Goal: Task Accomplishment & Management: Manage account settings

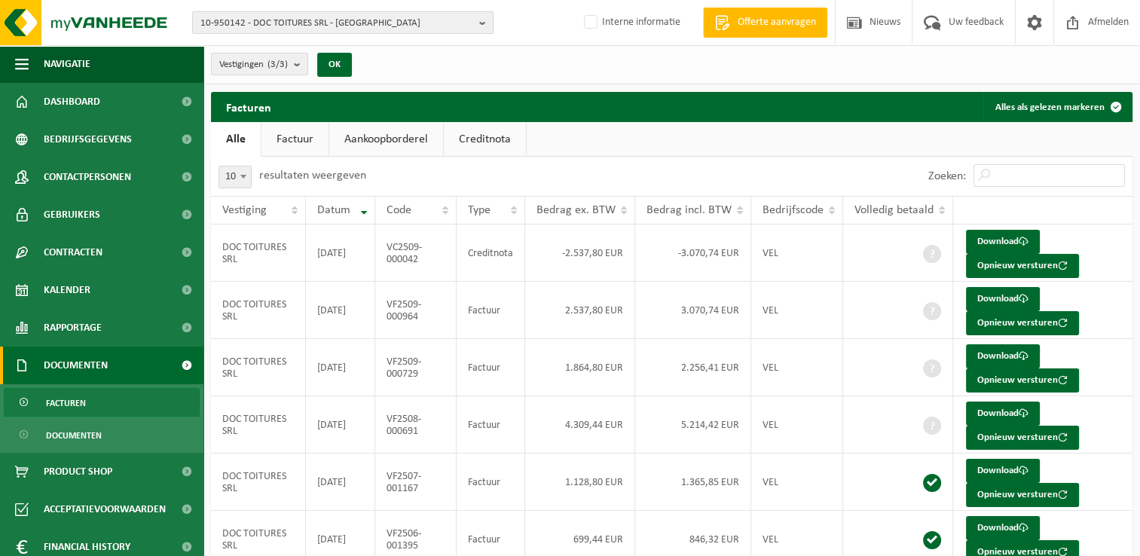
click at [240, 18] on span "10-950142 - DOC TOITURES SRL - WATERLOO" at bounding box center [336, 23] width 273 height 23
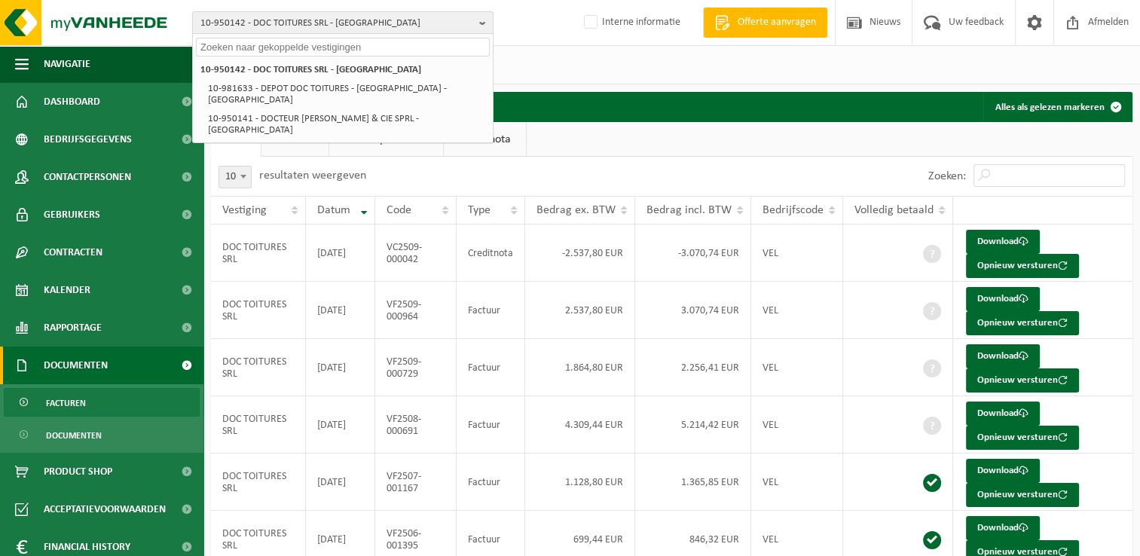
paste input "10-820036"
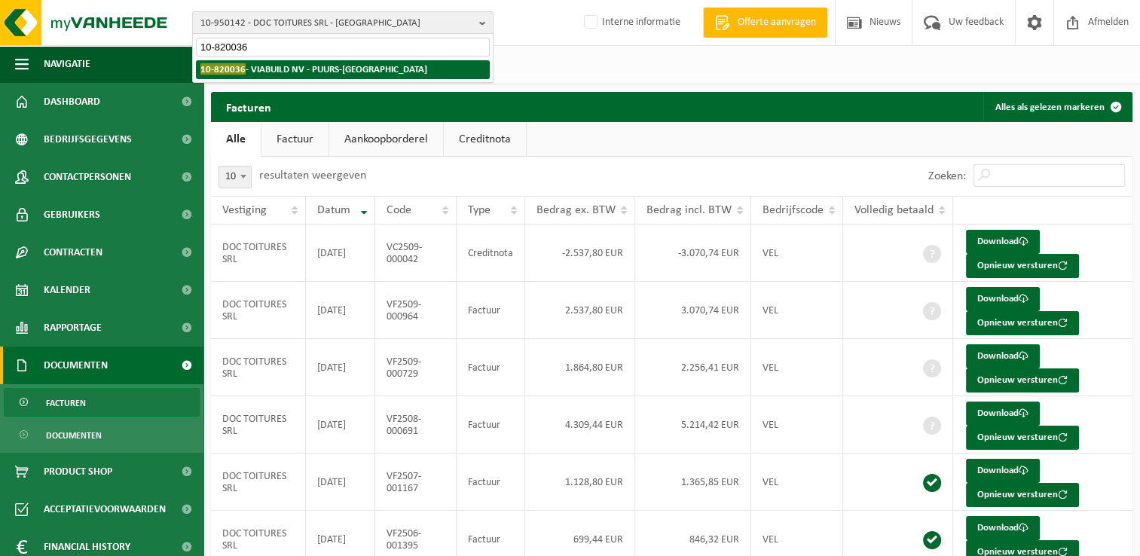
type input "10-820036"
click at [258, 69] on strong "10-820036 - VIABUILD NV - PUURS-SINT-AMANDS" at bounding box center [313, 68] width 227 height 11
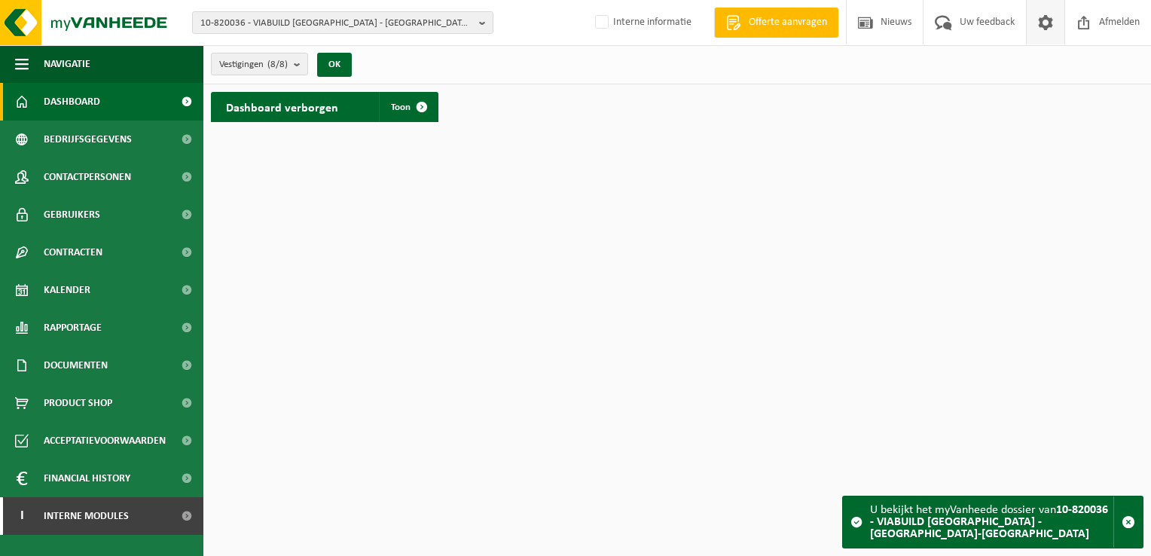
click at [1047, 22] on span at bounding box center [1045, 22] width 23 height 44
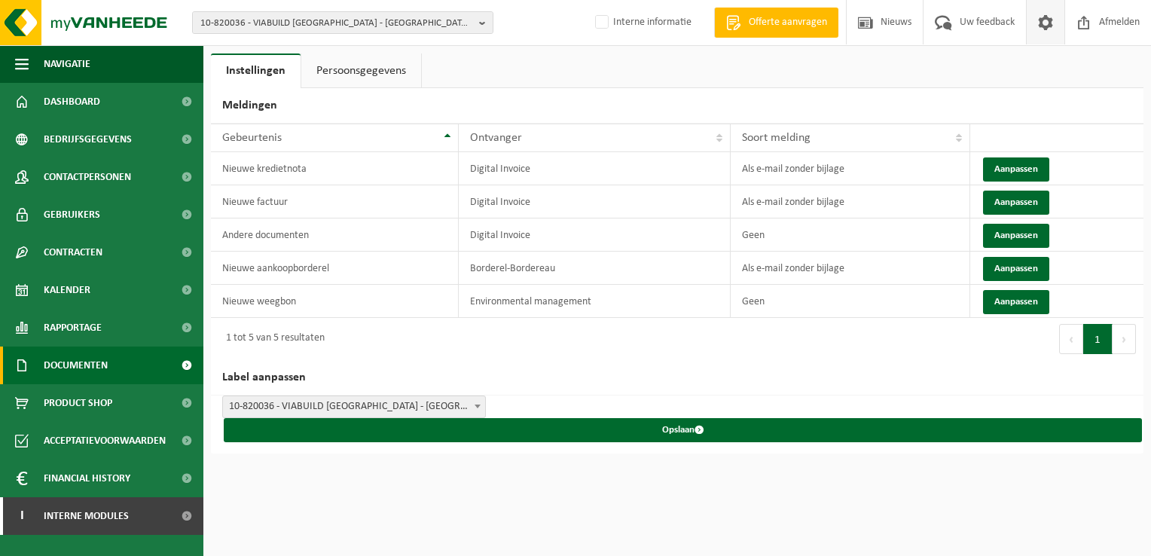
click at [93, 366] on span "Documenten" at bounding box center [76, 366] width 64 height 38
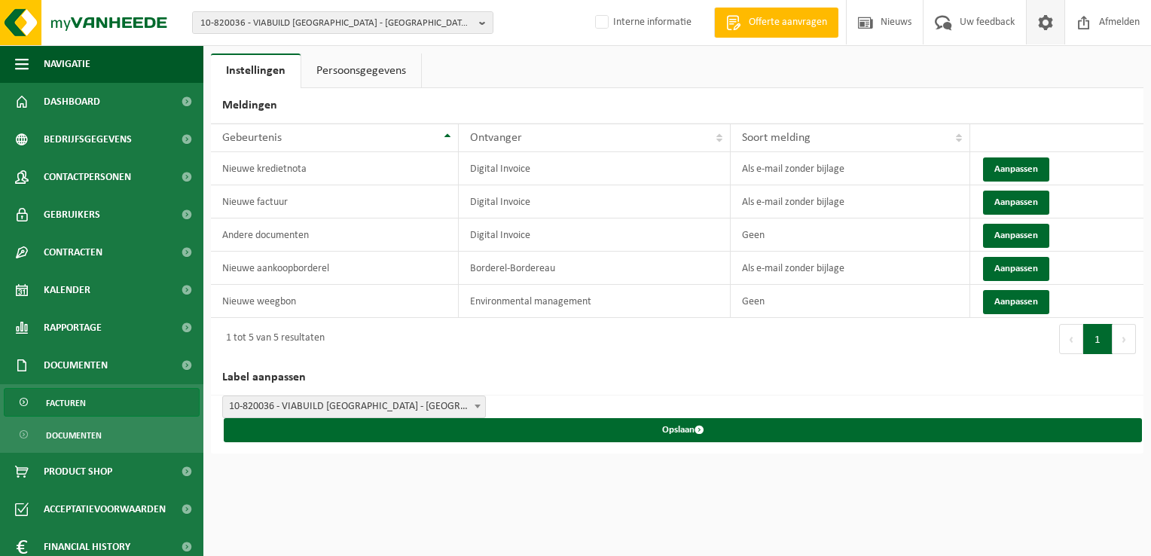
click at [99, 396] on link "Facturen" at bounding box center [102, 402] width 196 height 29
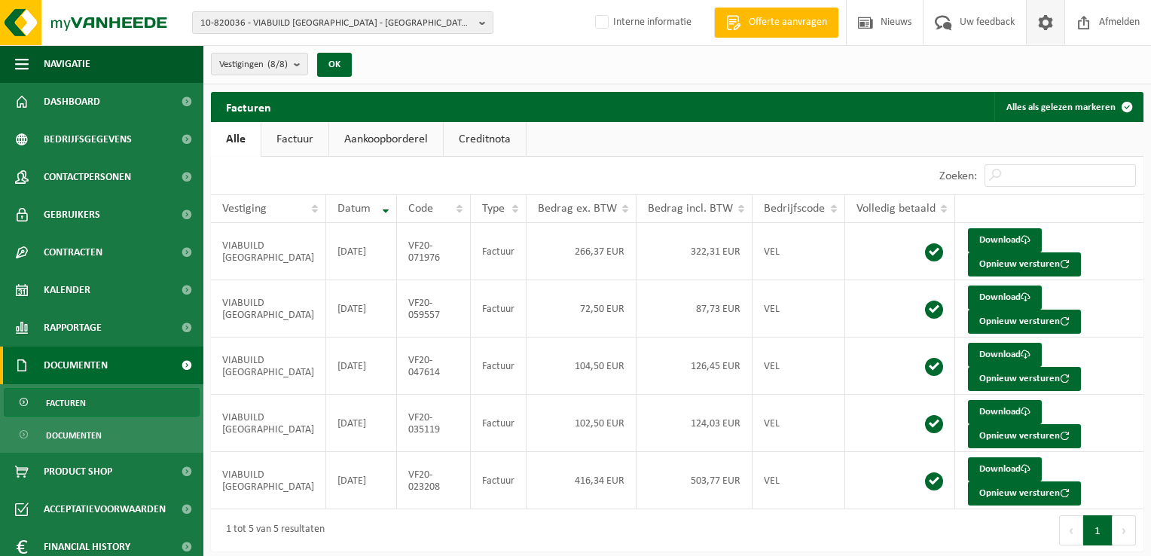
click at [1049, 23] on span at bounding box center [1045, 22] width 23 height 44
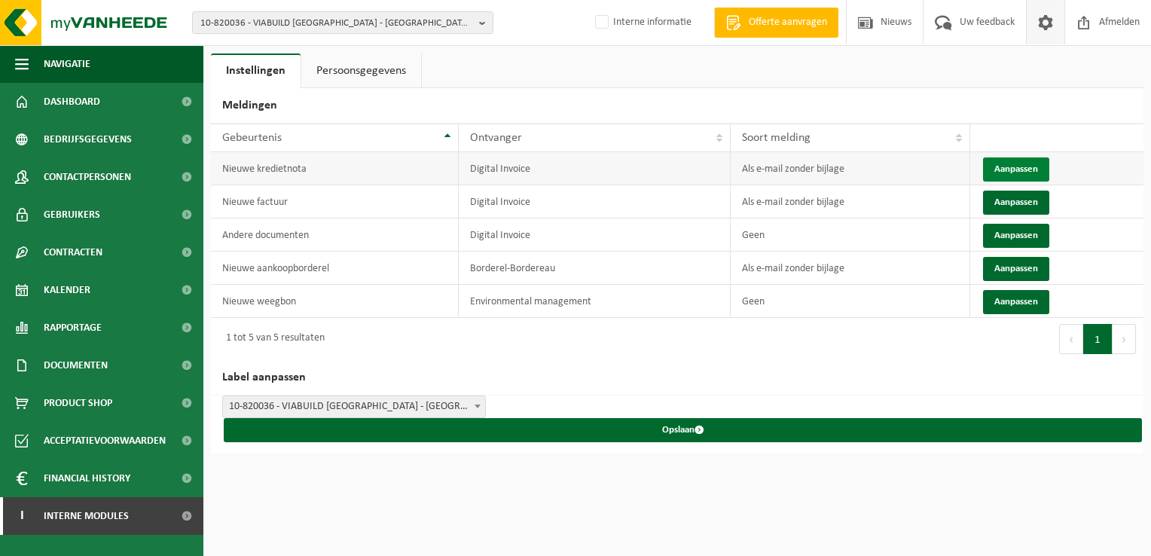
click at [995, 167] on button "Aanpassen" at bounding box center [1016, 169] width 66 height 24
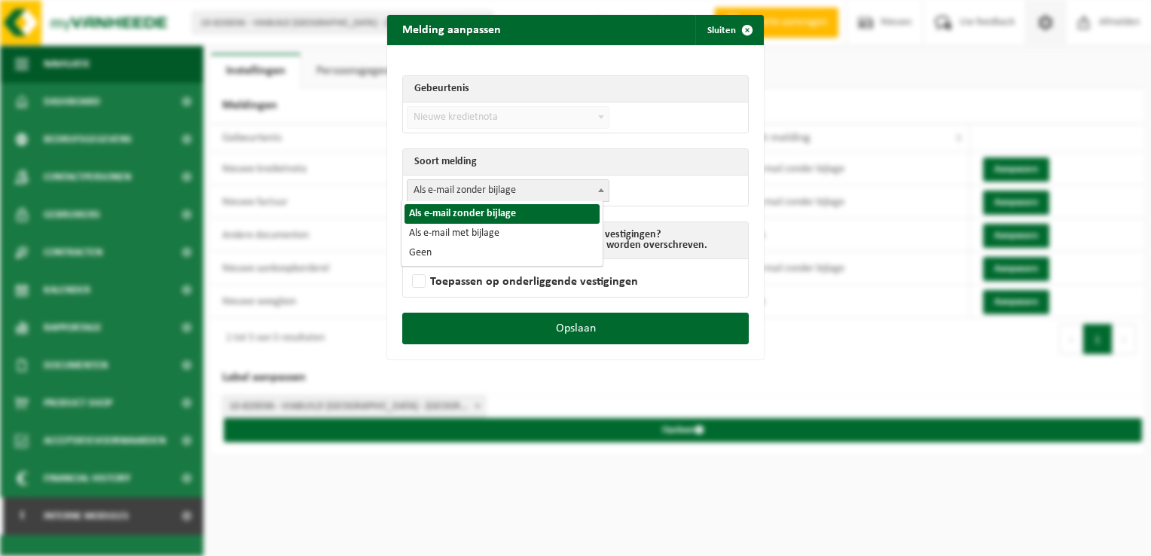
click at [460, 188] on span "Als e-mail zonder bijlage" at bounding box center [508, 190] width 201 height 21
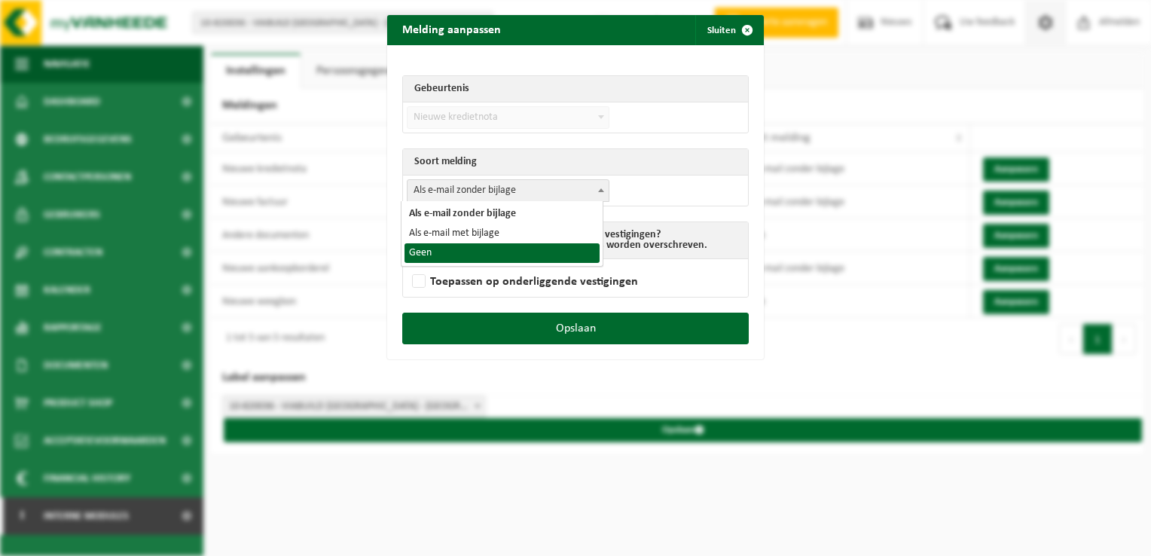
select select "1"
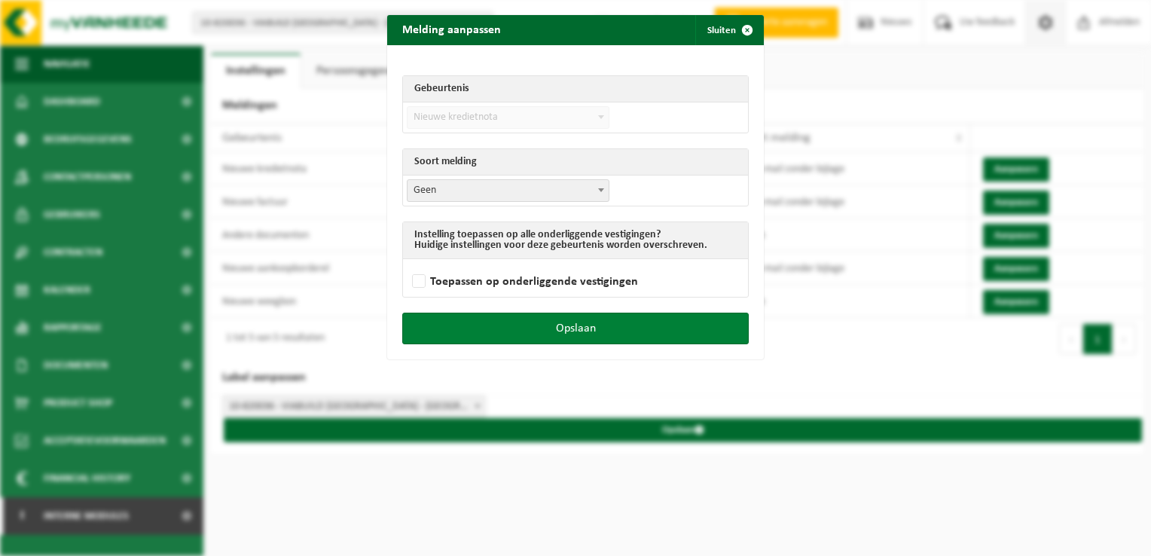
click at [555, 322] on button "Opslaan" at bounding box center [575, 329] width 347 height 32
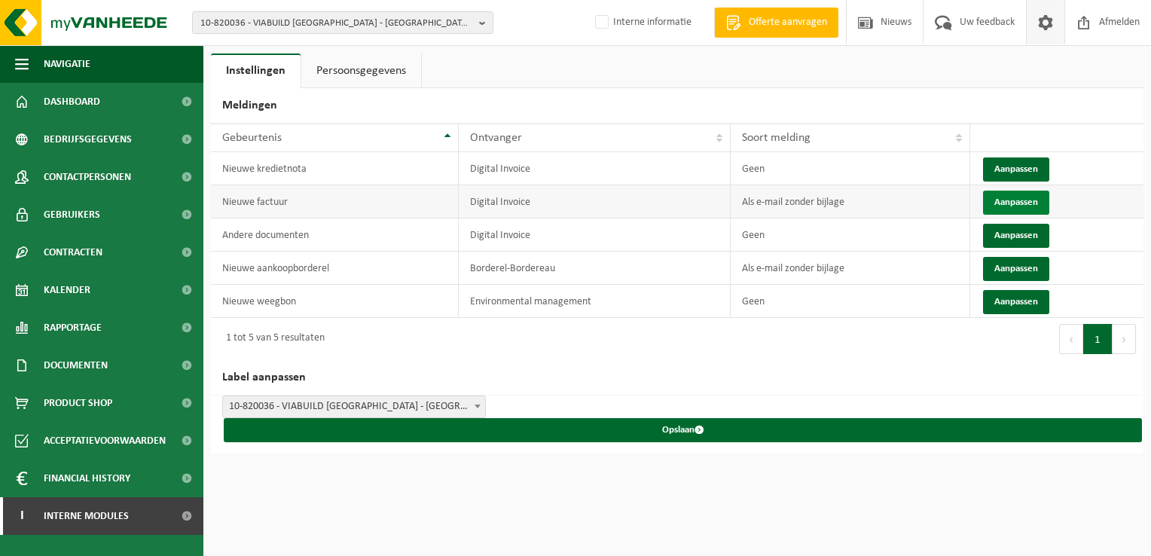
click at [1011, 203] on button "Aanpassen" at bounding box center [1016, 203] width 66 height 24
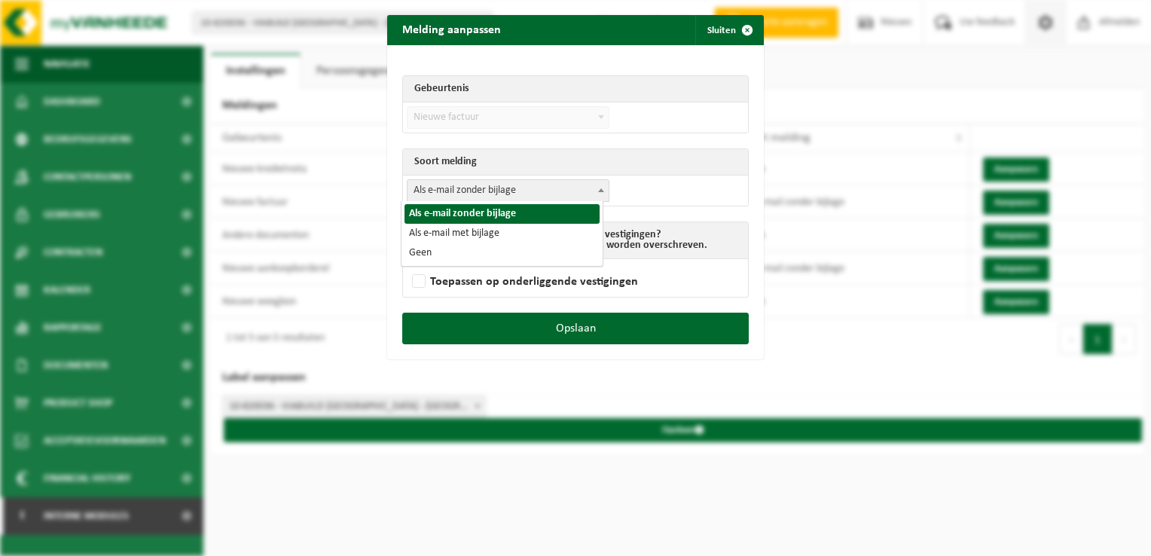
click at [511, 182] on span "Als e-mail zonder bijlage" at bounding box center [508, 190] width 201 height 21
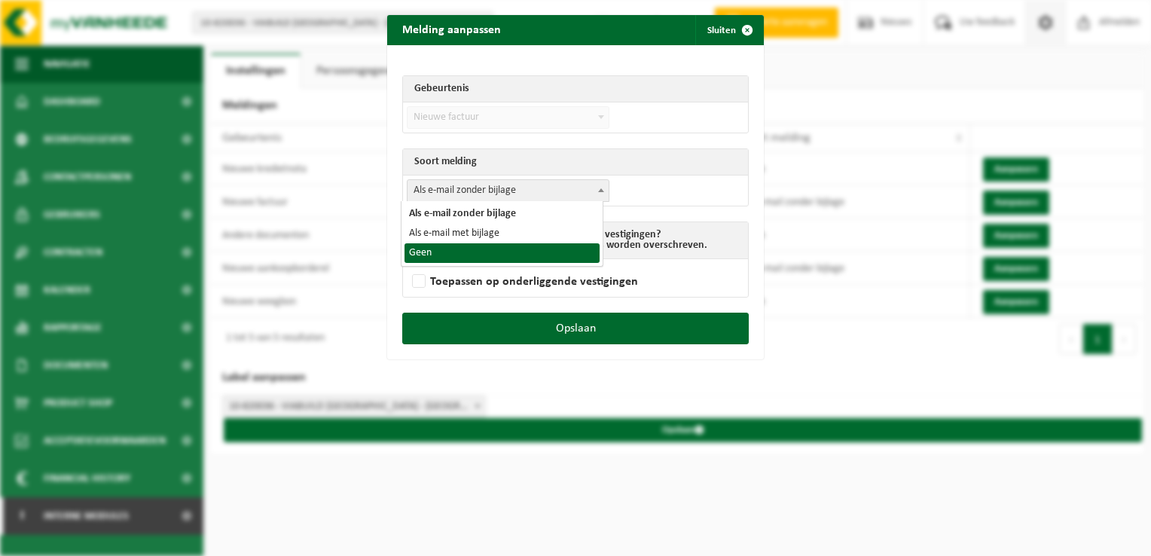
select select "1"
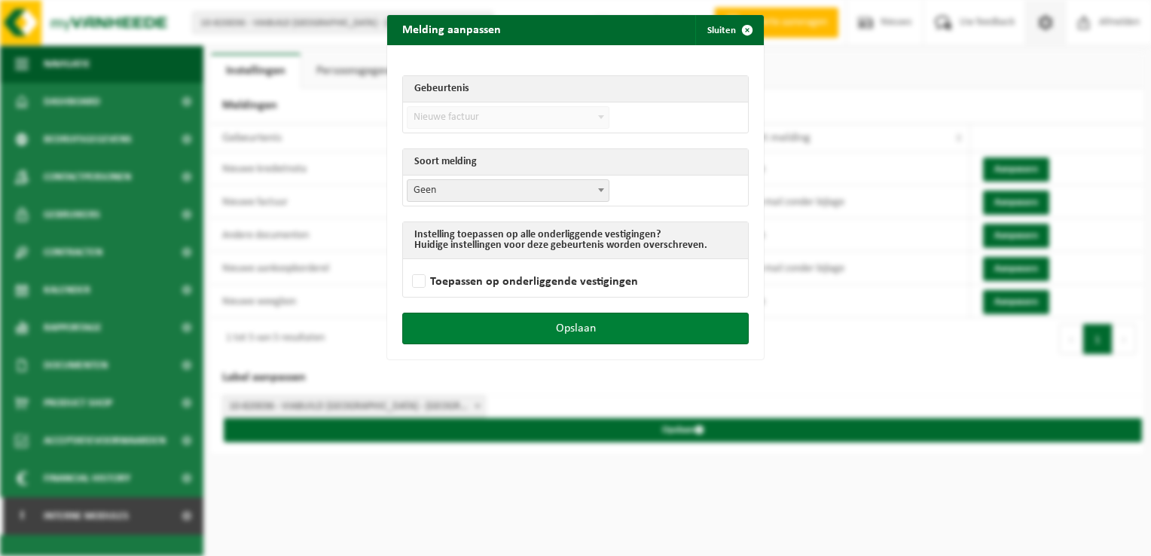
click at [600, 338] on button "Opslaan" at bounding box center [575, 329] width 347 height 32
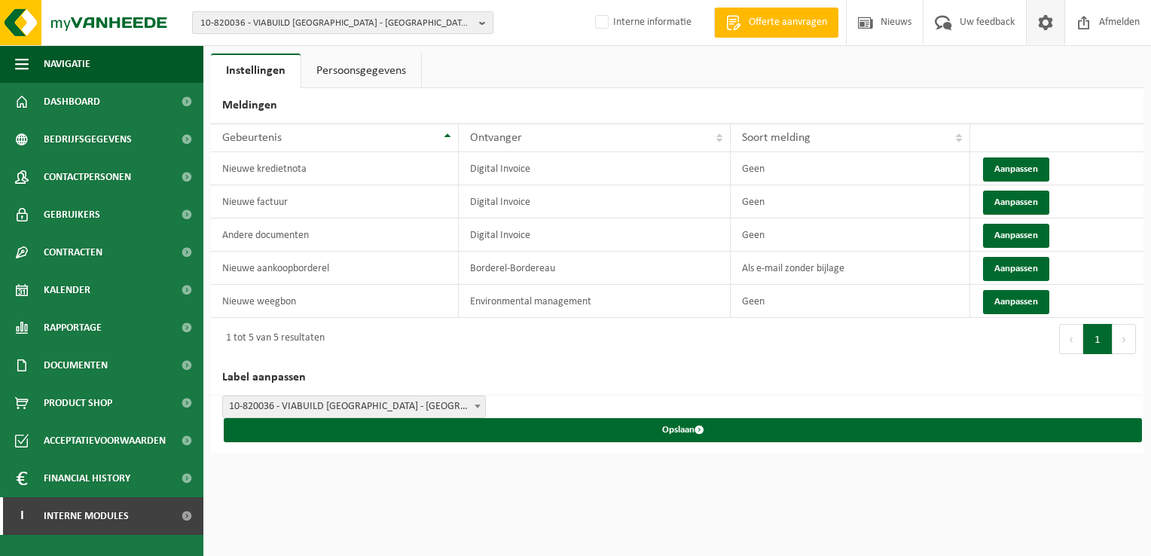
click at [292, 32] on span "10-820036 - VIABUILD NV - PUURS-SINT-AMANDS" at bounding box center [336, 23] width 273 height 23
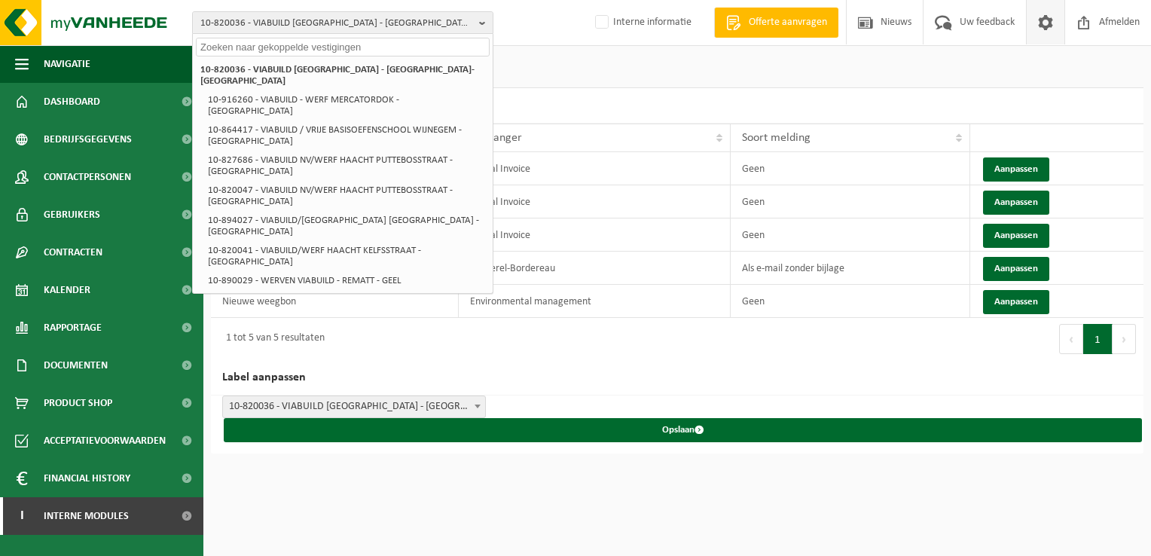
paste input "01-065337"
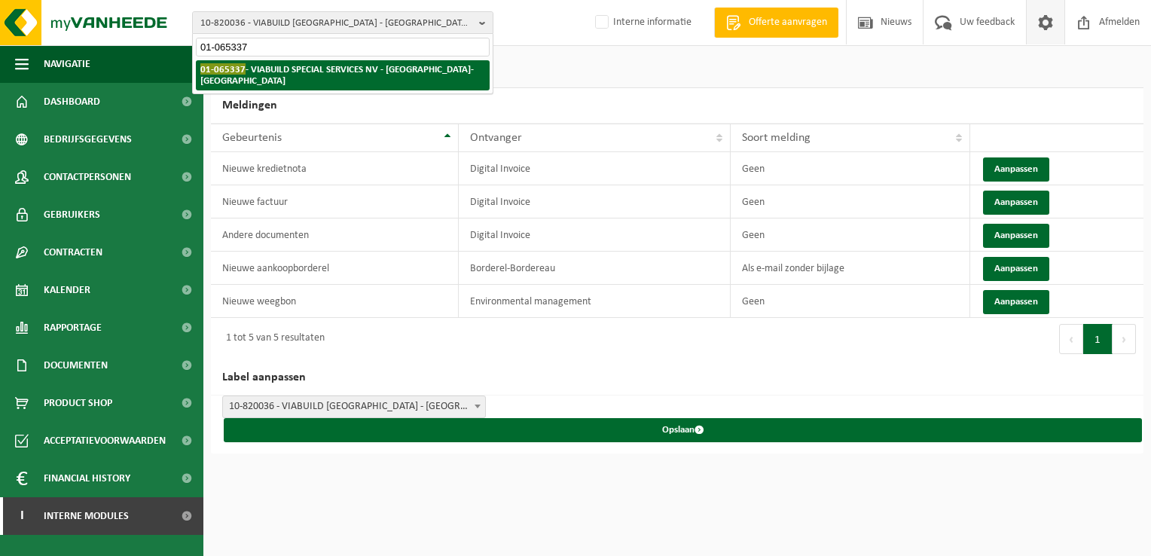
type input "01-065337"
click at [271, 75] on li "01-065337 - VIABUILD SPECIAL SERVICES NV - PUURS-SINT-AMANDS" at bounding box center [343, 75] width 294 height 30
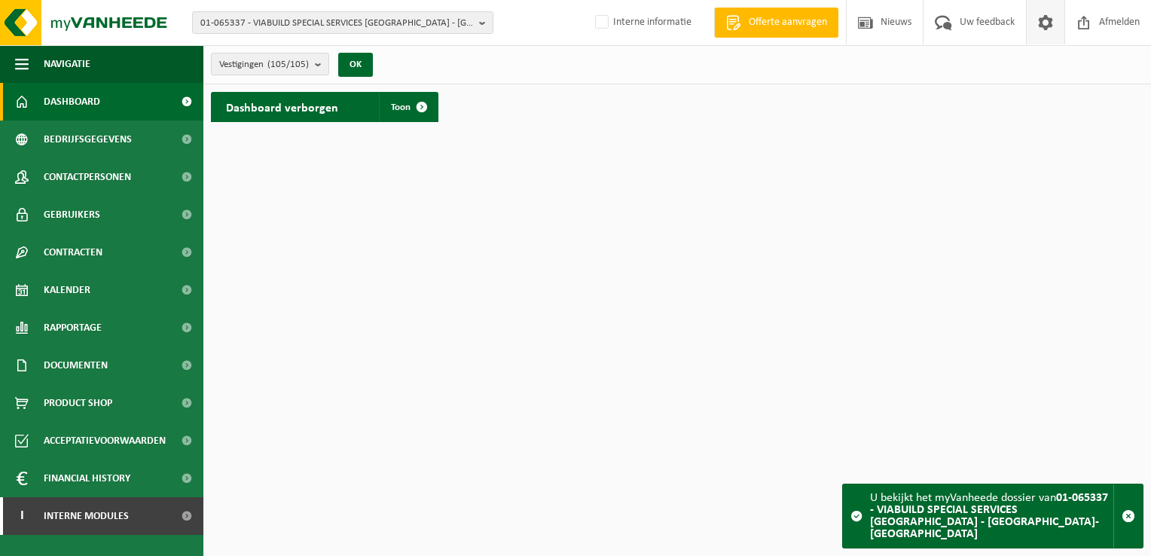
click at [1053, 21] on span at bounding box center [1045, 22] width 23 height 44
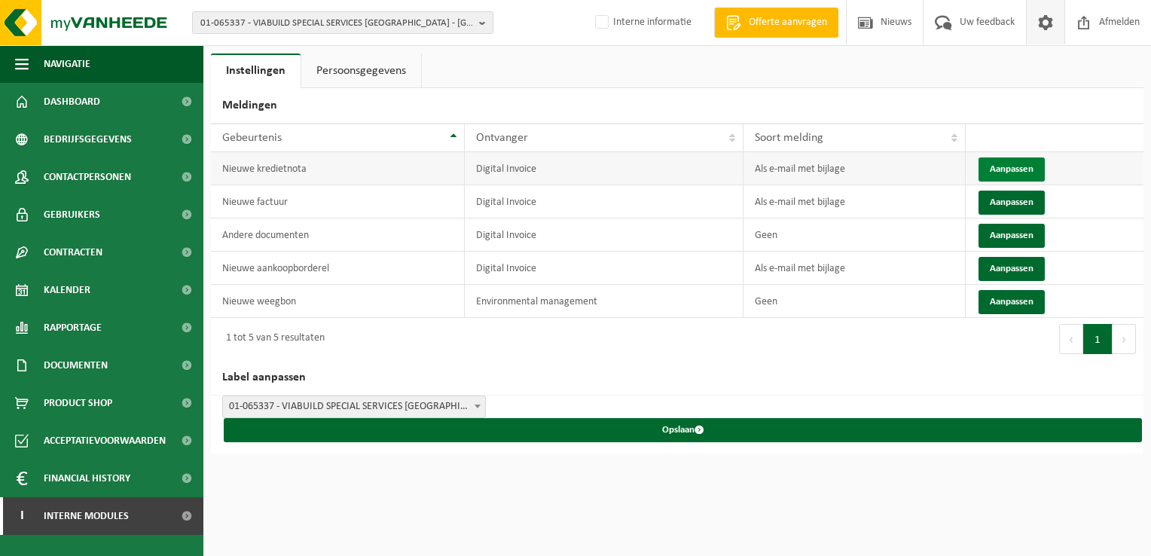
click at [1002, 167] on button "Aanpassen" at bounding box center [1012, 169] width 66 height 24
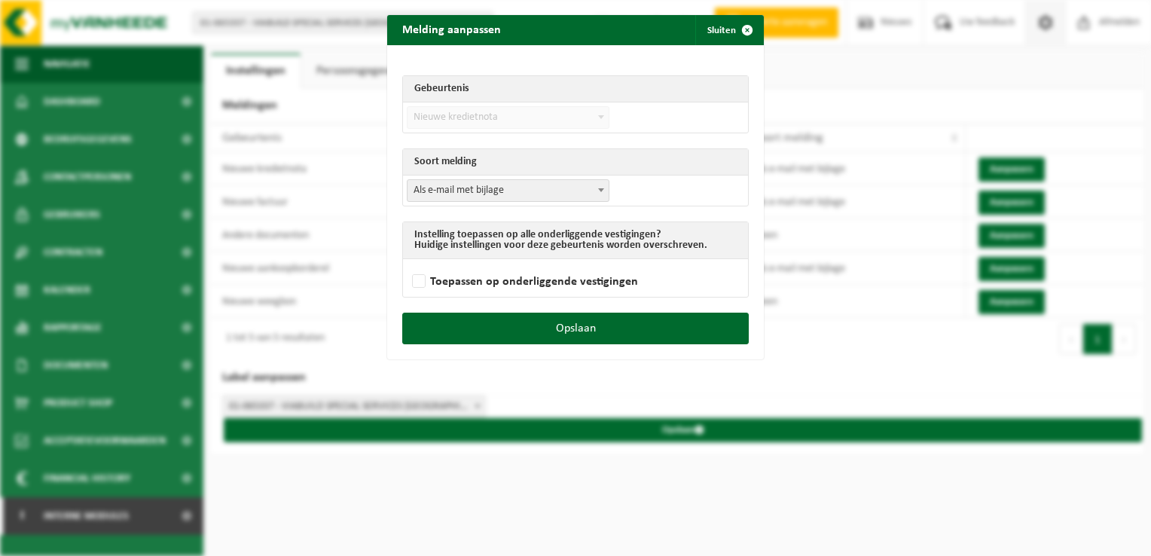
click at [433, 197] on span "Als e-mail met bijlage" at bounding box center [508, 190] width 201 height 21
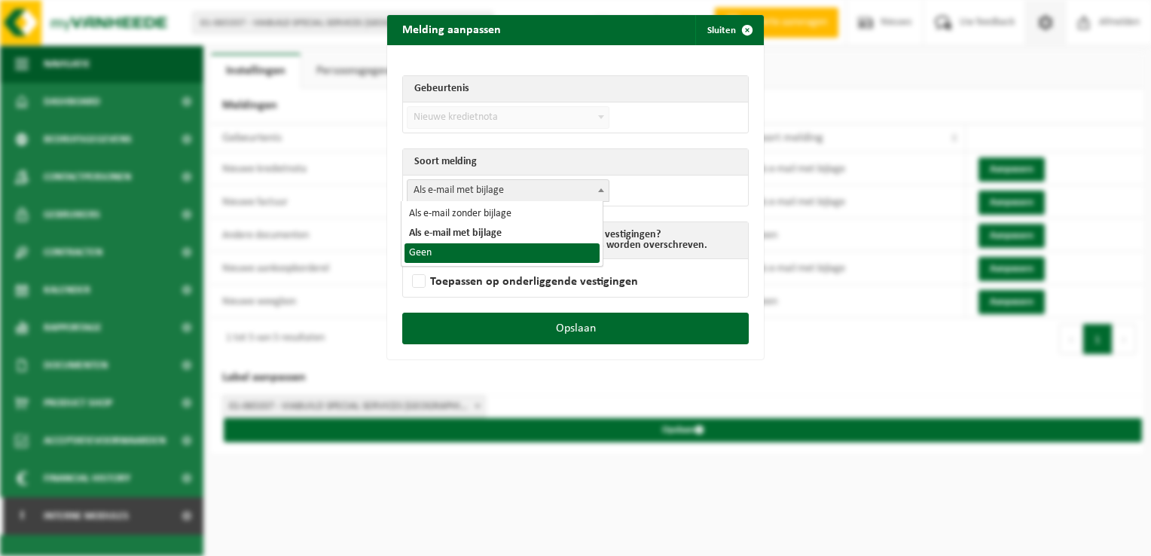
select select "1"
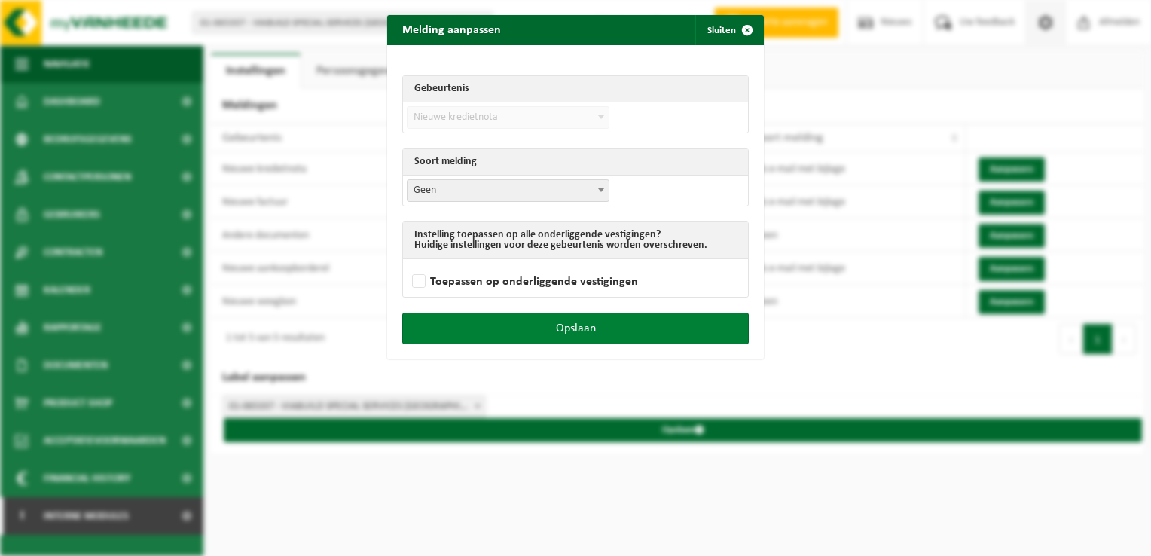
click at [590, 326] on button "Opslaan" at bounding box center [575, 329] width 347 height 32
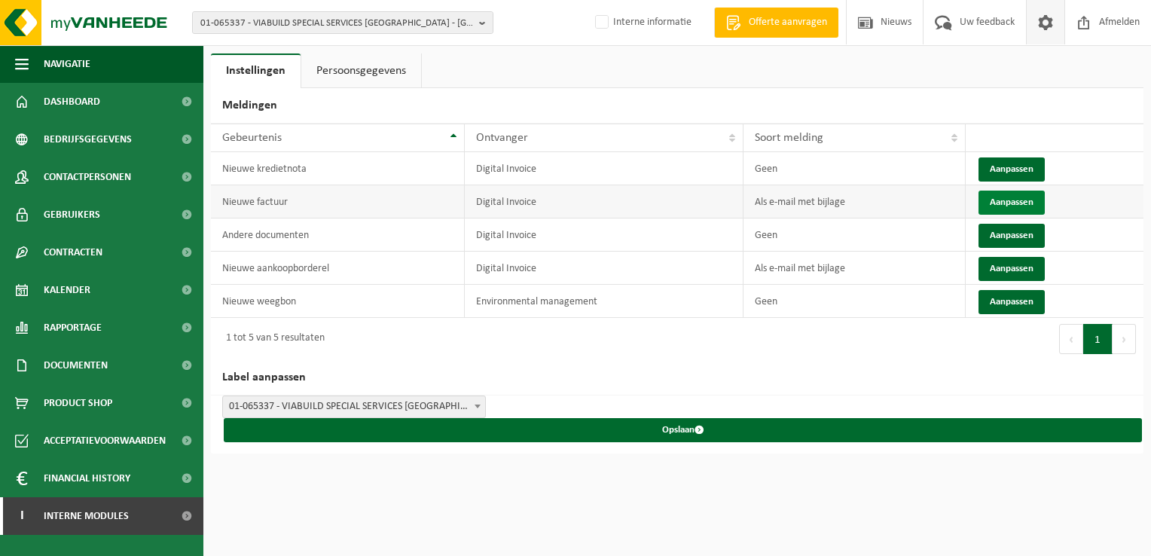
click at [1010, 205] on button "Aanpassen" at bounding box center [1012, 203] width 66 height 24
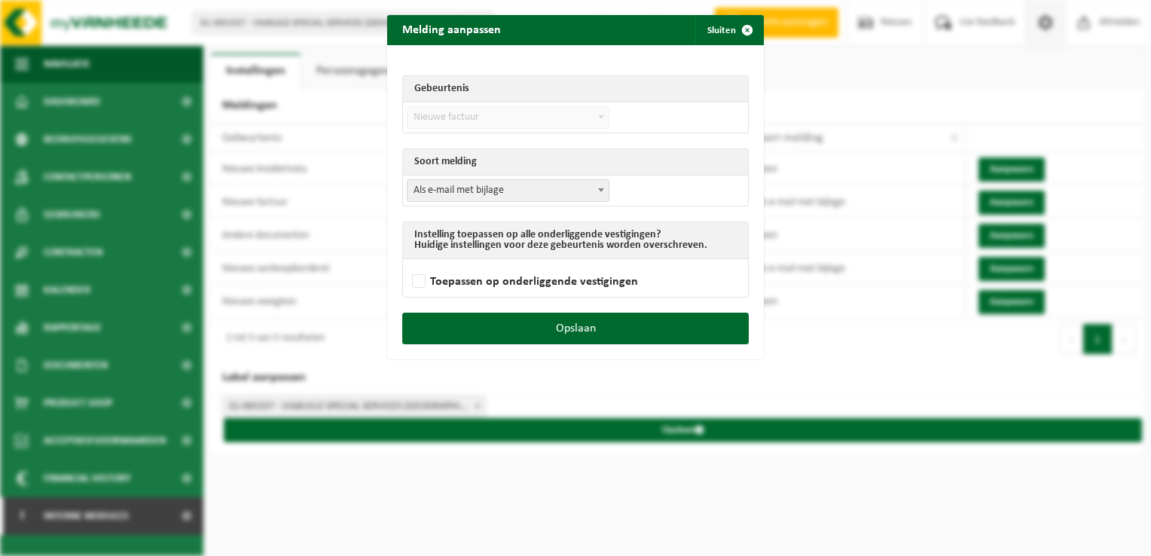
click at [438, 190] on span "Als e-mail met bijlage" at bounding box center [508, 190] width 201 height 21
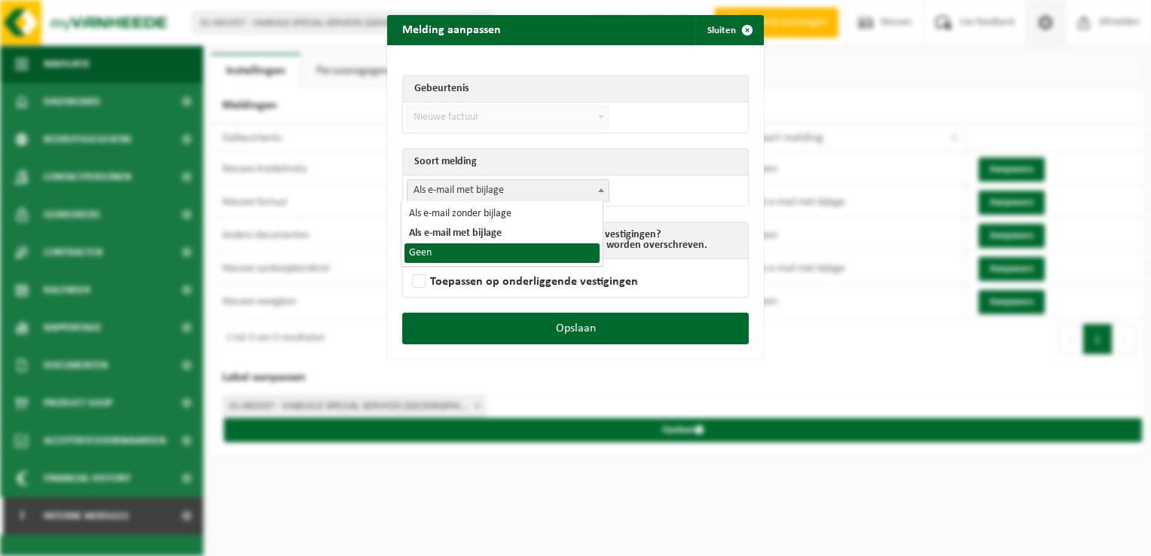
select select "1"
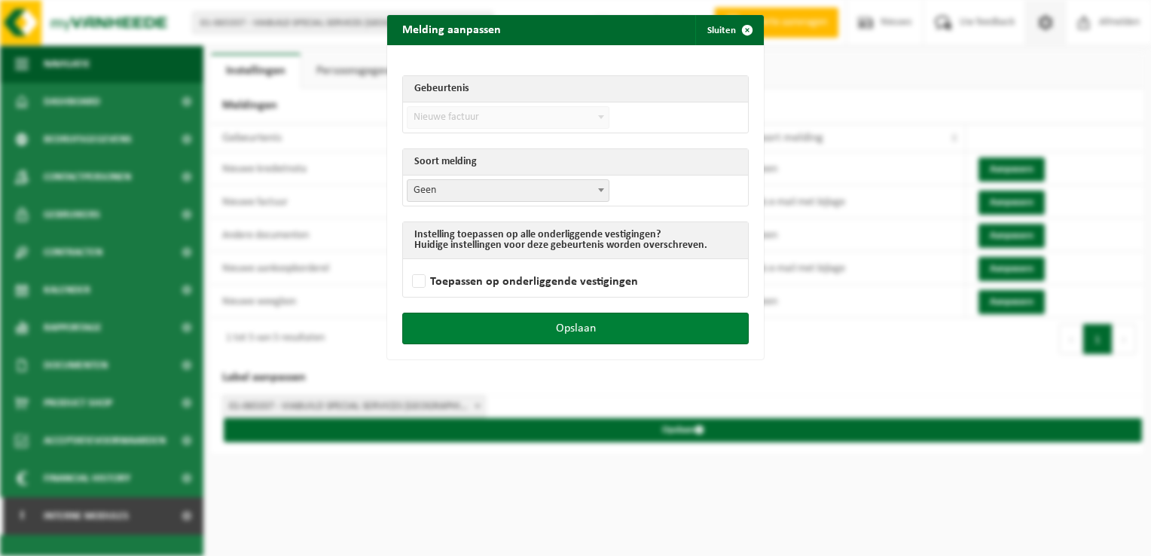
drag, startPoint x: 591, startPoint y: 328, endPoint x: 615, endPoint y: 301, distance: 36.3
click at [591, 328] on button "Opslaan" at bounding box center [575, 329] width 347 height 32
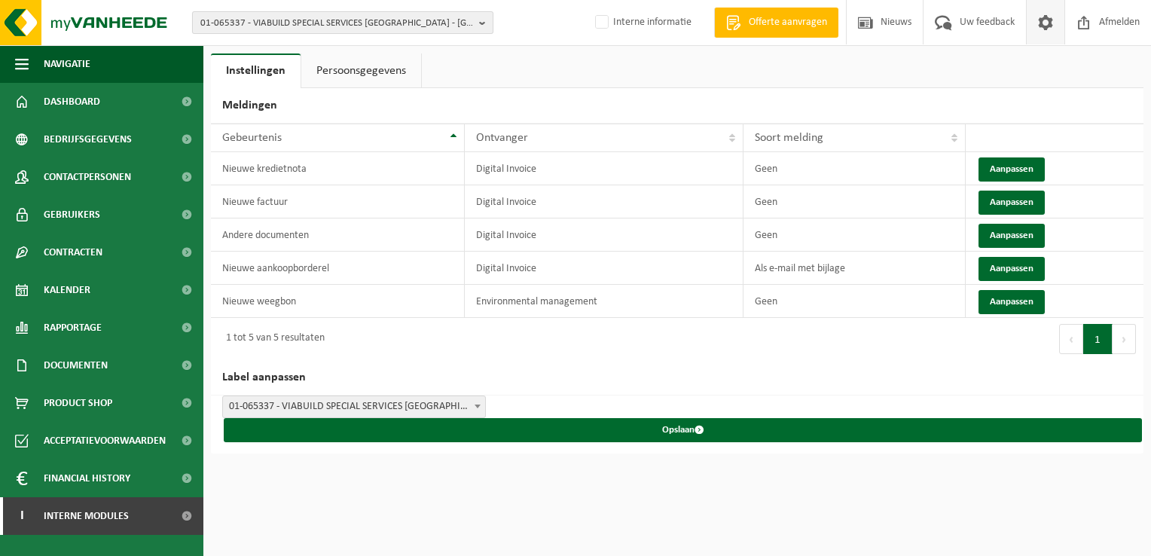
click at [350, 24] on span "01-065337 - VIABUILD SPECIAL SERVICES [GEOGRAPHIC_DATA] - [GEOGRAPHIC_DATA]-[GE…" at bounding box center [336, 23] width 273 height 23
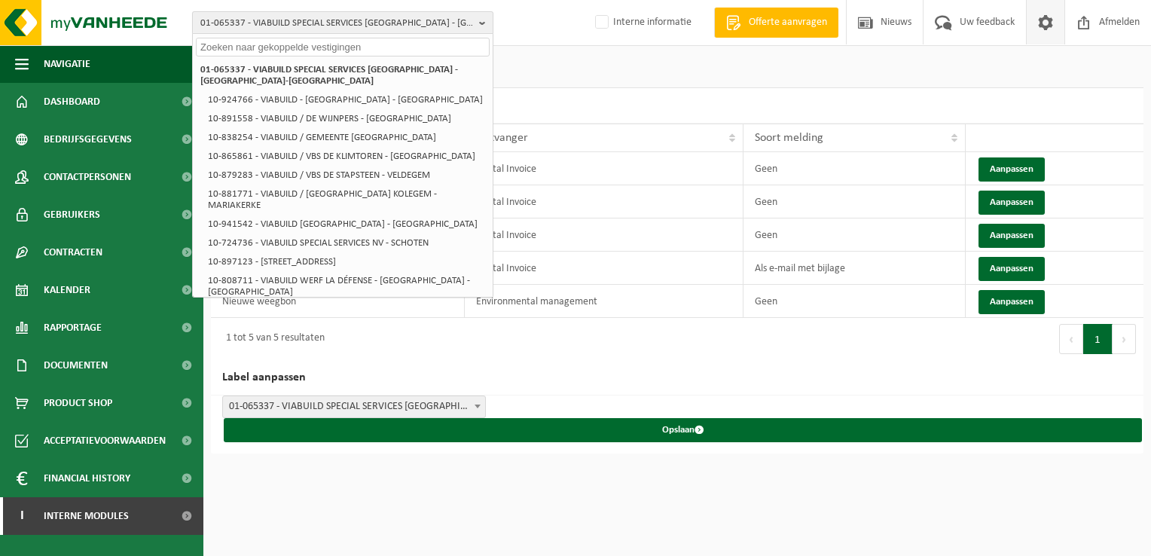
paste input "10-815626"
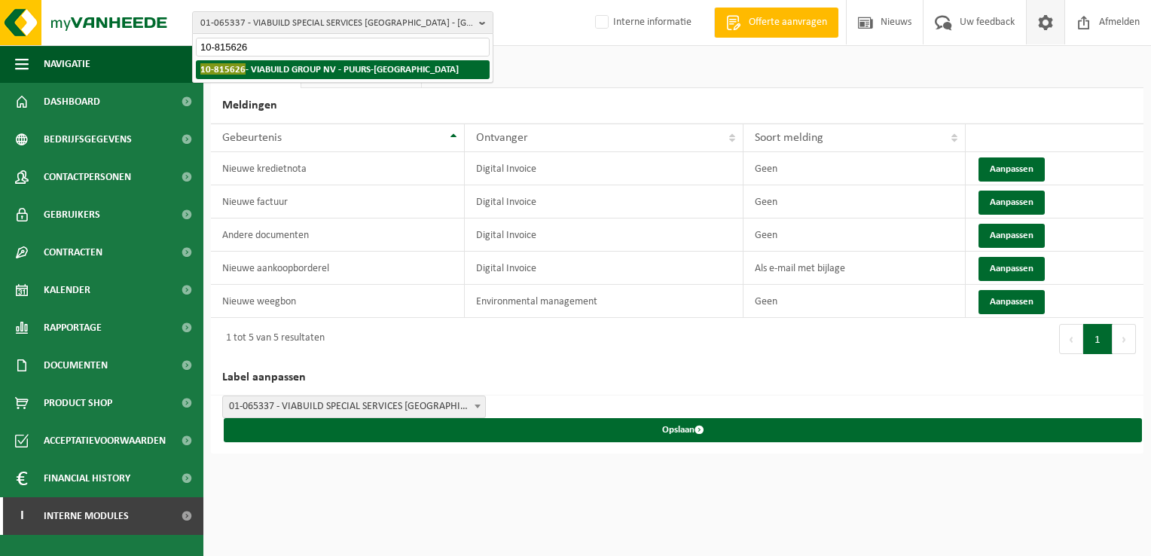
type input "10-815626"
click at [289, 75] on li "10-815626 - VIABUILD GROUP NV - PUURS-[GEOGRAPHIC_DATA]" at bounding box center [343, 69] width 294 height 19
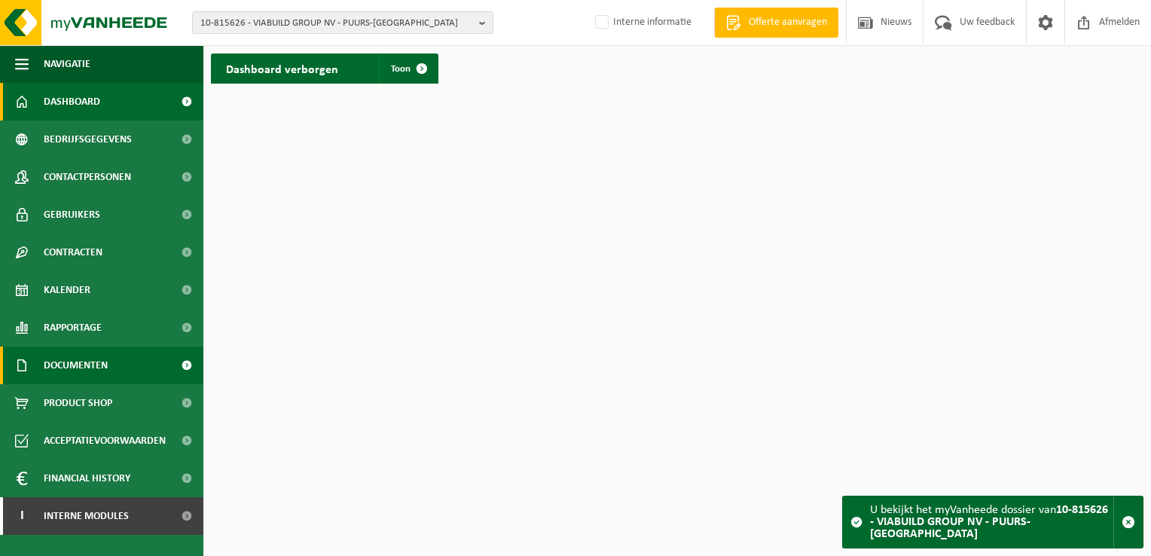
click at [96, 366] on span "Documenten" at bounding box center [76, 366] width 64 height 38
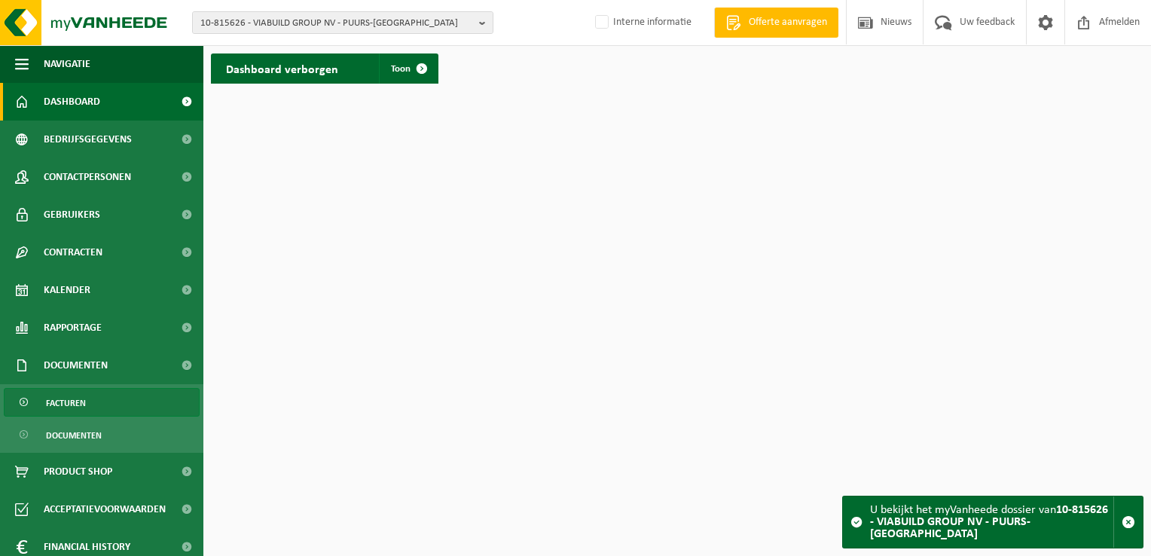
click at [105, 399] on link "Facturen" at bounding box center [102, 402] width 196 height 29
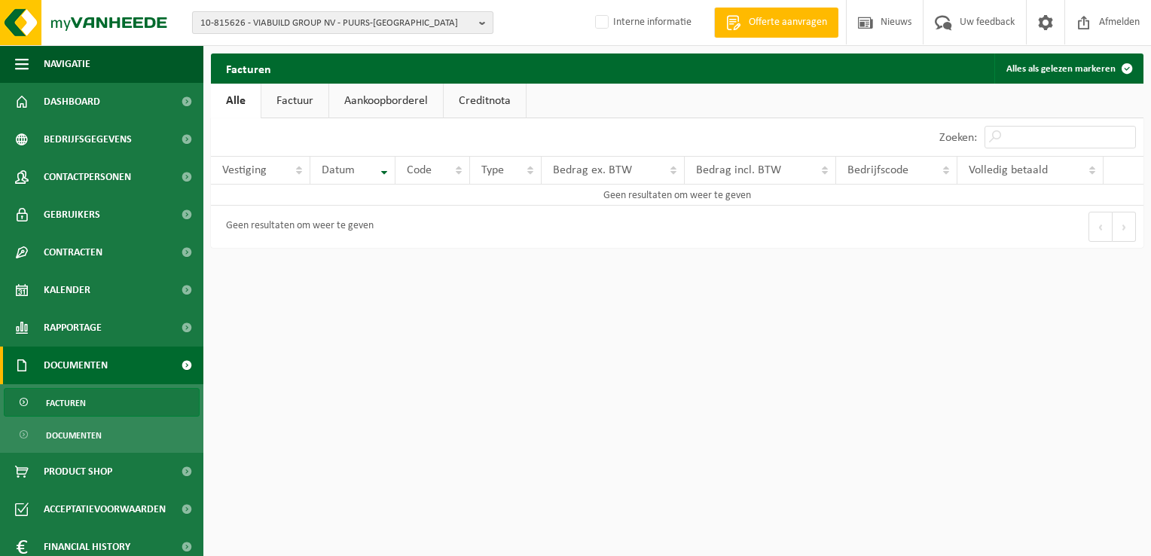
click at [292, 18] on span "10-815626 - VIABUILD GROUP NV - PUURS-[GEOGRAPHIC_DATA]" at bounding box center [336, 23] width 273 height 23
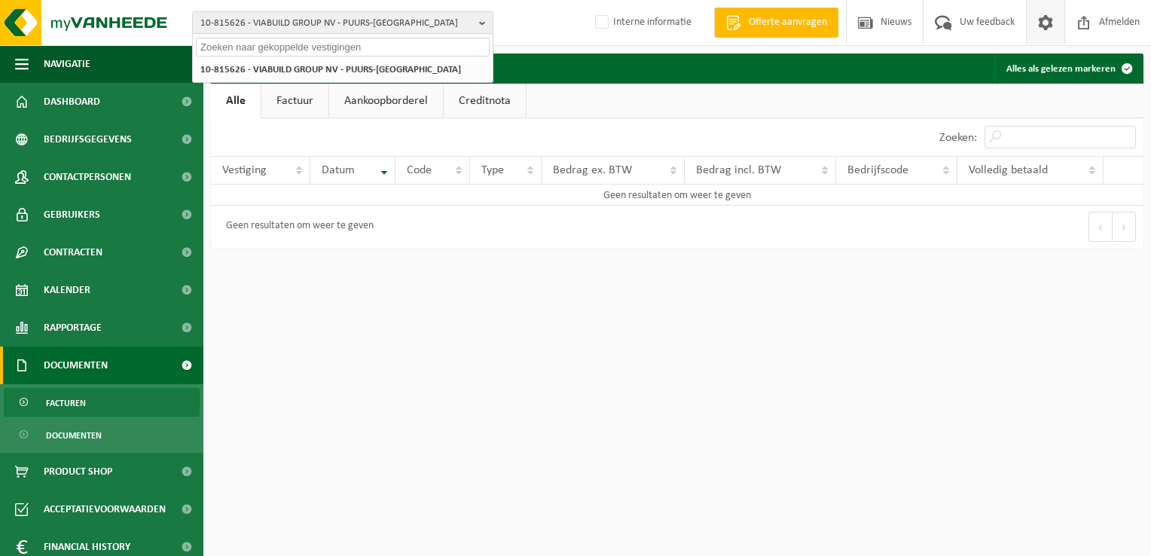
click at [1037, 26] on span at bounding box center [1045, 22] width 23 height 44
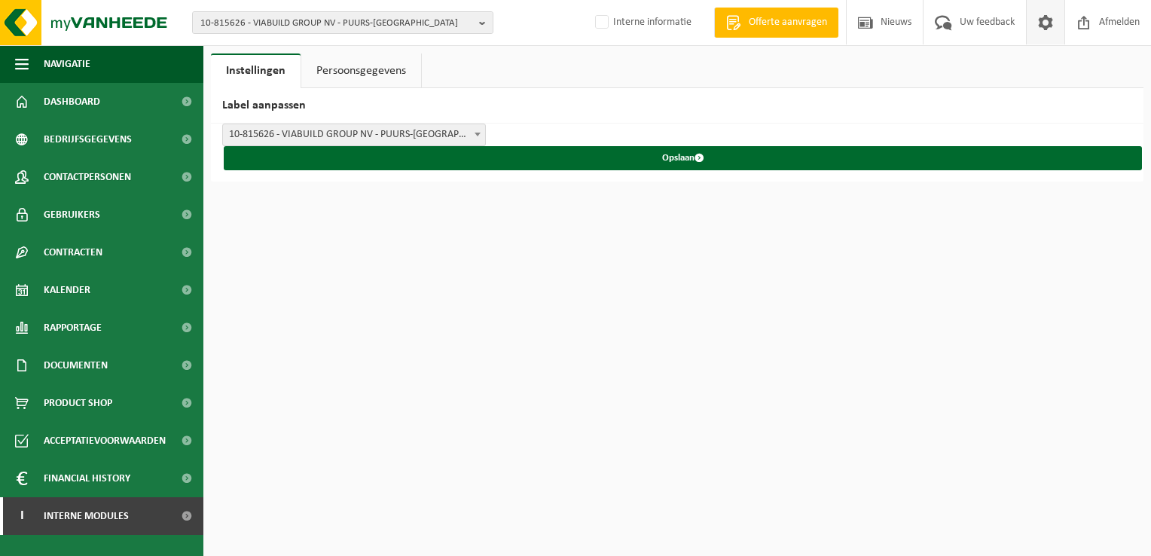
click at [1037, 26] on span at bounding box center [1045, 22] width 23 height 44
